Goal: Check status: Check status

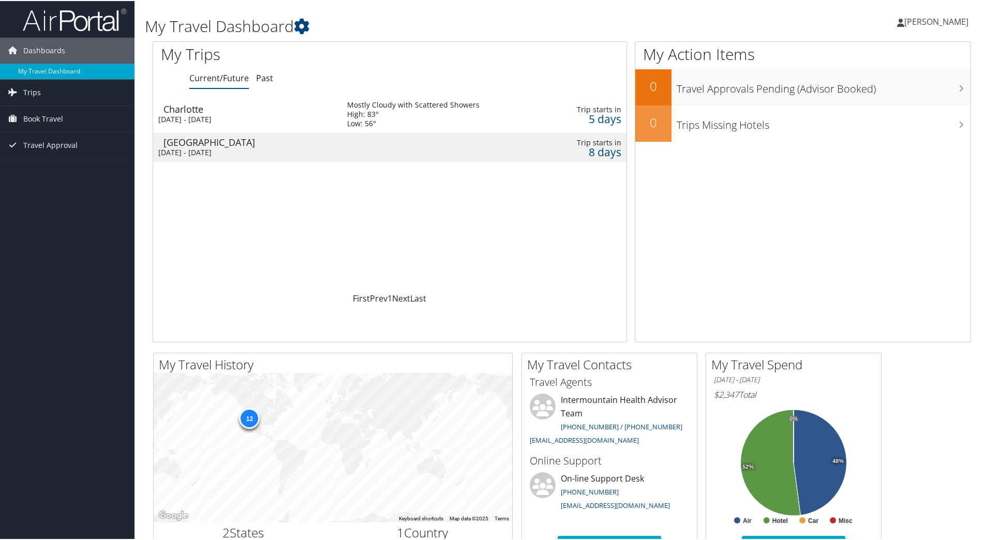
click at [268, 110] on div "Charlotte" at bounding box center [250, 107] width 173 height 9
click at [284, 144] on div "[GEOGRAPHIC_DATA]" at bounding box center [250, 141] width 173 height 9
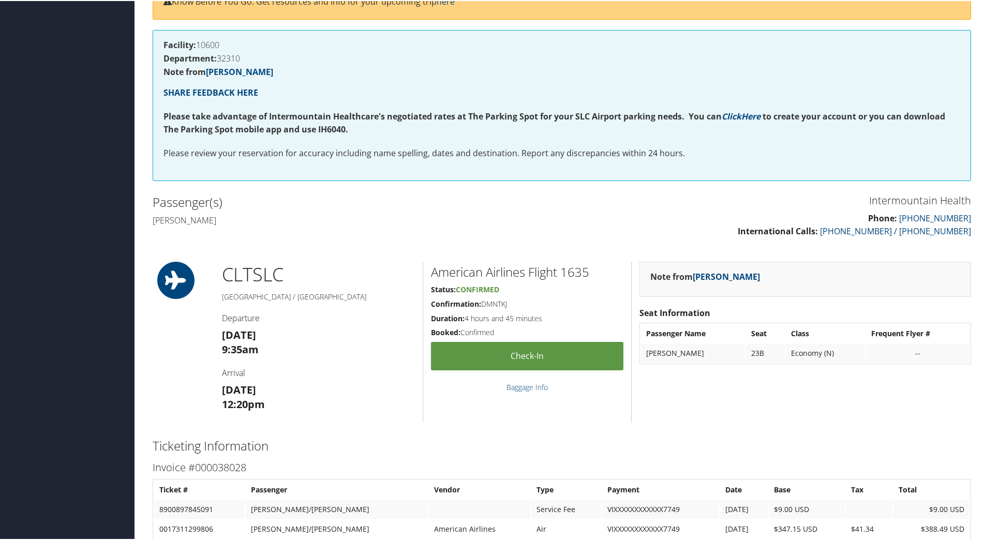
scroll to position [154, 0]
click at [448, 208] on h2 "Passenger(s)" at bounding box center [354, 203] width 402 height 18
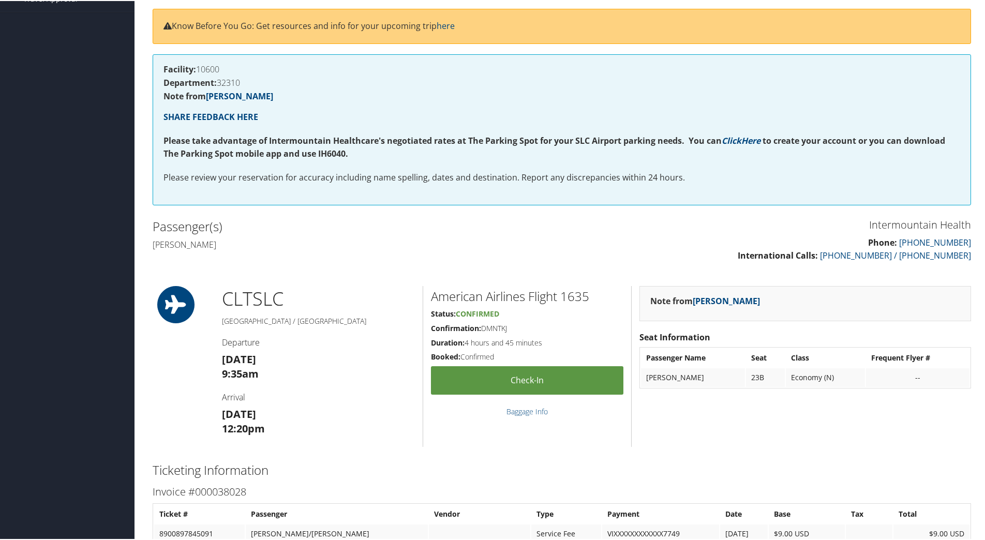
scroll to position [0, 0]
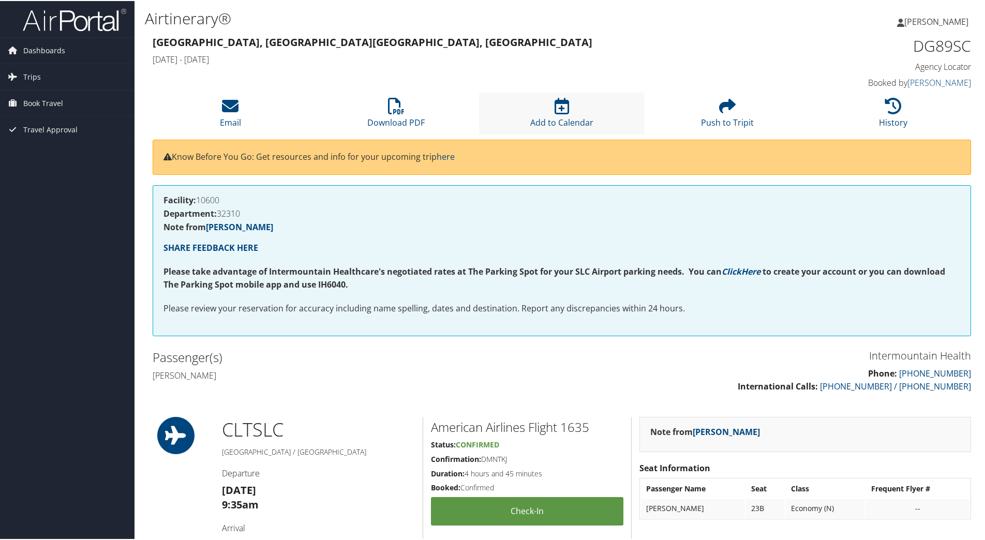
click at [627, 125] on li "Add to Calendar" at bounding box center [562, 113] width 166 height 42
